Goal: Task Accomplishment & Management: Manage account settings

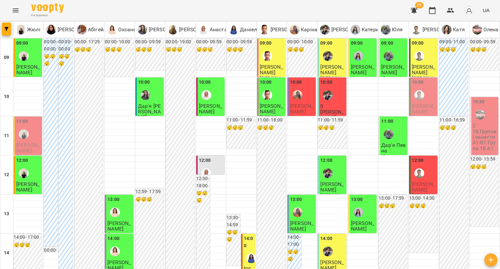
scroll to position [127, 0]
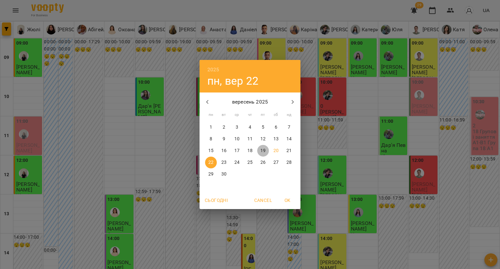
click at [264, 149] on p "19" at bounding box center [262, 150] width 5 height 7
type input "**********"
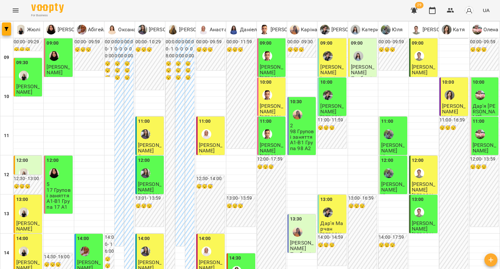
scroll to position [285, 0]
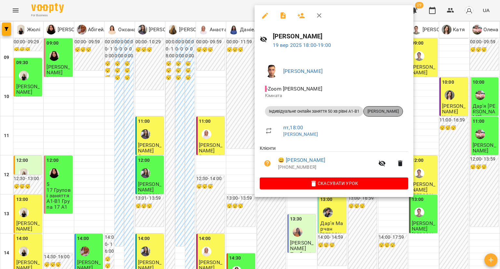
click at [385, 109] on span "[PERSON_NAME]" at bounding box center [383, 111] width 39 height 6
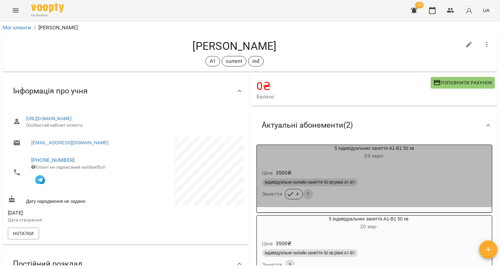
click at [420, 159] on h6 "09 серп -" at bounding box center [374, 155] width 235 height 9
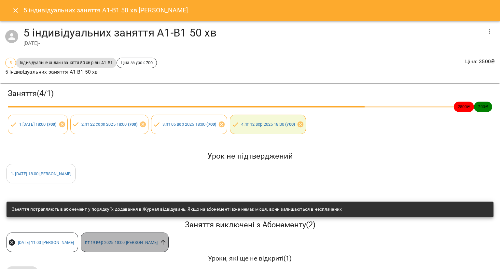
click at [161, 243] on icon at bounding box center [163, 242] width 5 height 5
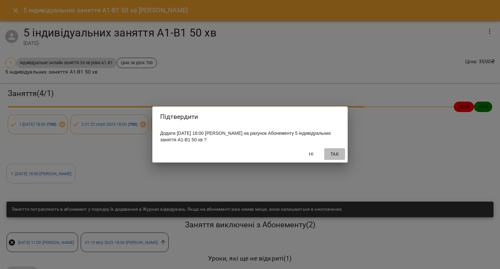
click at [336, 154] on span "Так" at bounding box center [335, 154] width 16 height 8
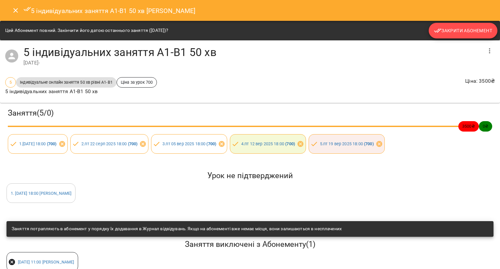
click at [434, 32] on icon "button" at bounding box center [438, 31] width 8 height 8
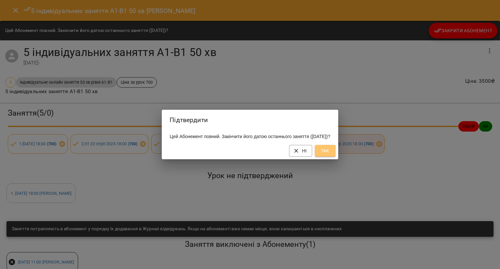
click at [330, 154] on span "Так" at bounding box center [325, 151] width 10 height 8
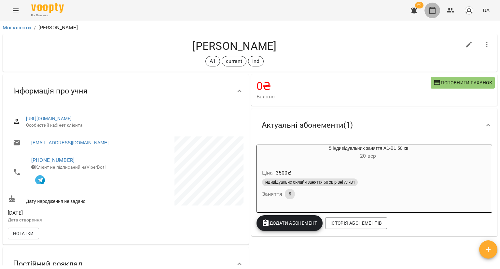
click at [432, 14] on button "button" at bounding box center [432, 11] width 16 height 16
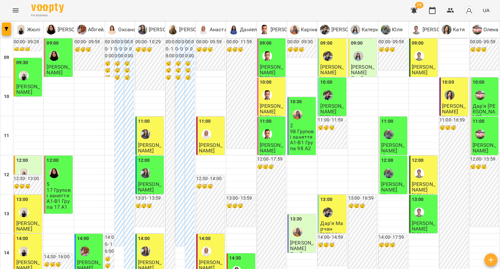
scroll to position [293, 0]
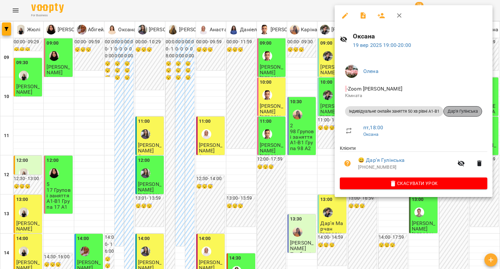
click at [456, 110] on span "Дар'я Гулінська" at bounding box center [463, 111] width 38 height 6
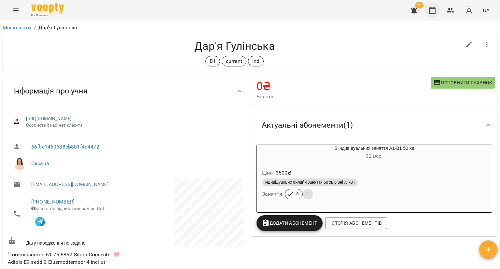
click at [428, 13] on button "button" at bounding box center [432, 11] width 16 height 16
